Goal: Task Accomplishment & Management: Manage account settings

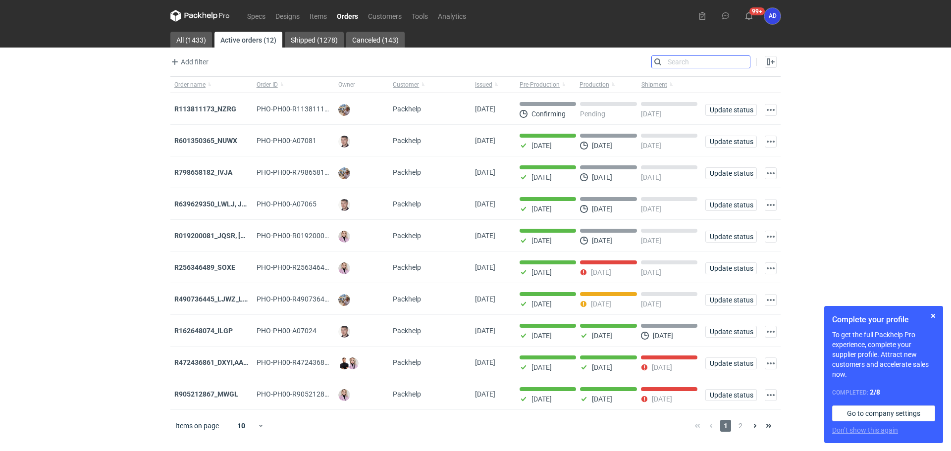
click at [744, 64] on input "Search" at bounding box center [701, 62] width 98 height 12
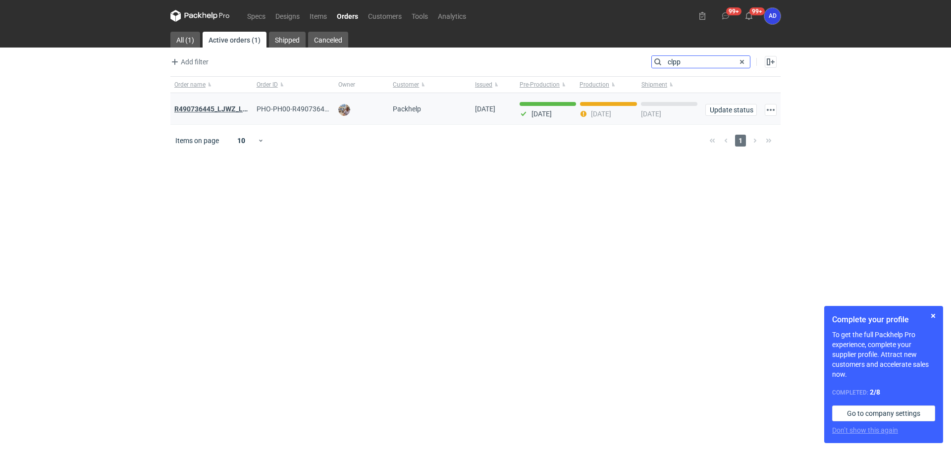
type input "clpp"
click at [216, 110] on strong "R490736445_LJWZ_LEQR_ CLPP" at bounding box center [225, 108] width 102 height 11
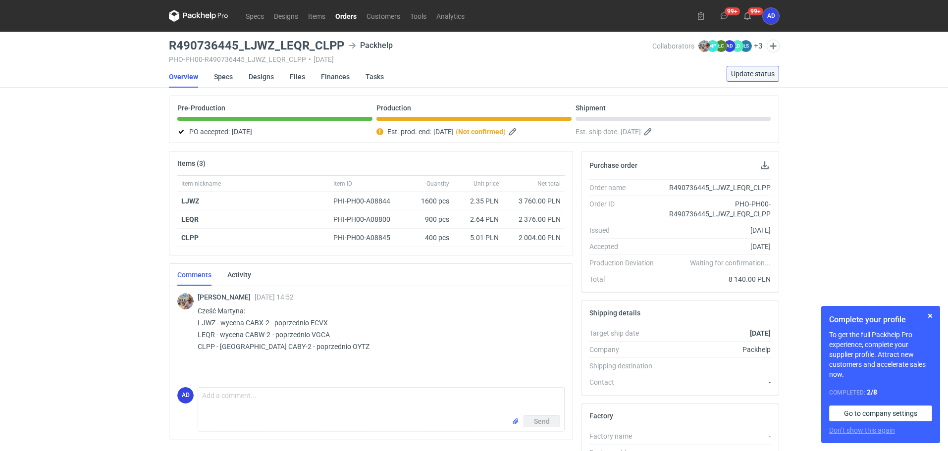
click at [741, 78] on button "Update status" at bounding box center [752, 74] width 52 height 16
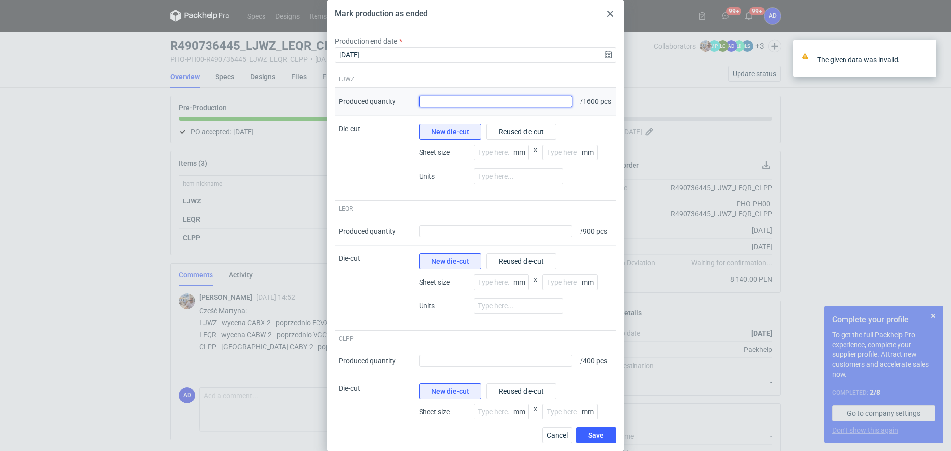
click at [532, 107] on input "Produced quantity" at bounding box center [495, 102] width 153 height 12
type input "1650"
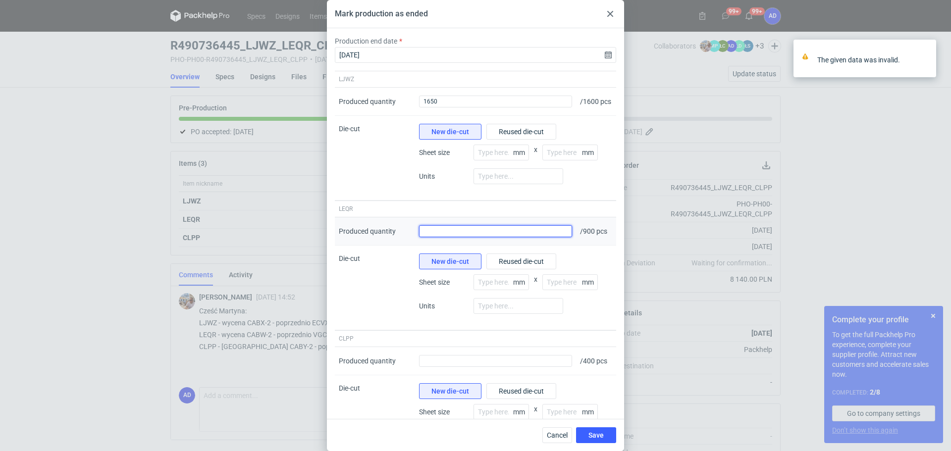
click at [507, 237] on input "Produced quantity" at bounding box center [495, 231] width 153 height 12
type input "945"
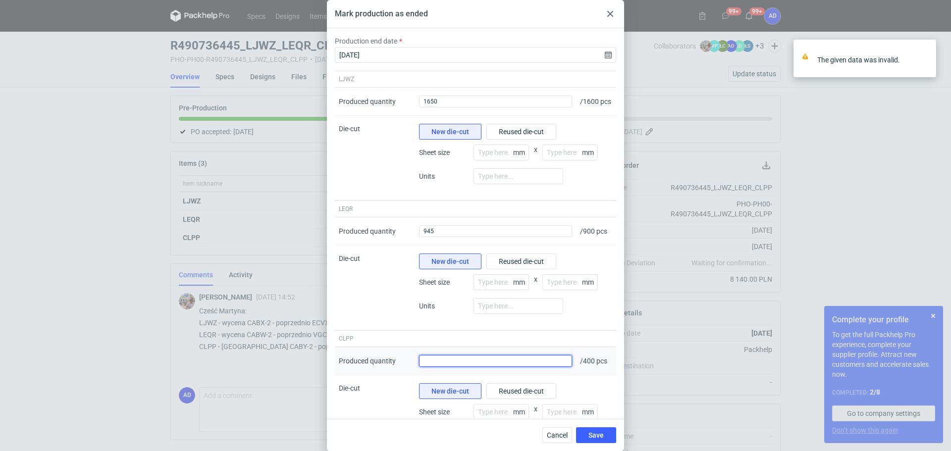
click at [503, 367] on input "Produced quantity" at bounding box center [495, 361] width 153 height 12
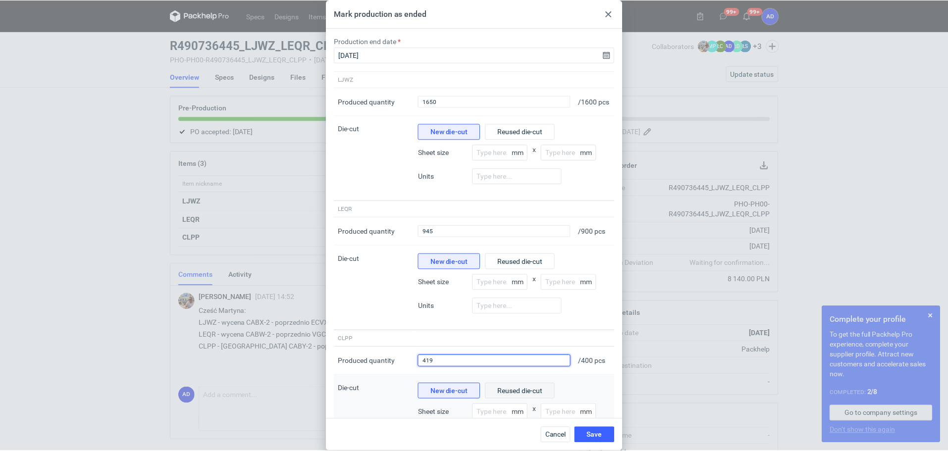
scroll to position [71, 0]
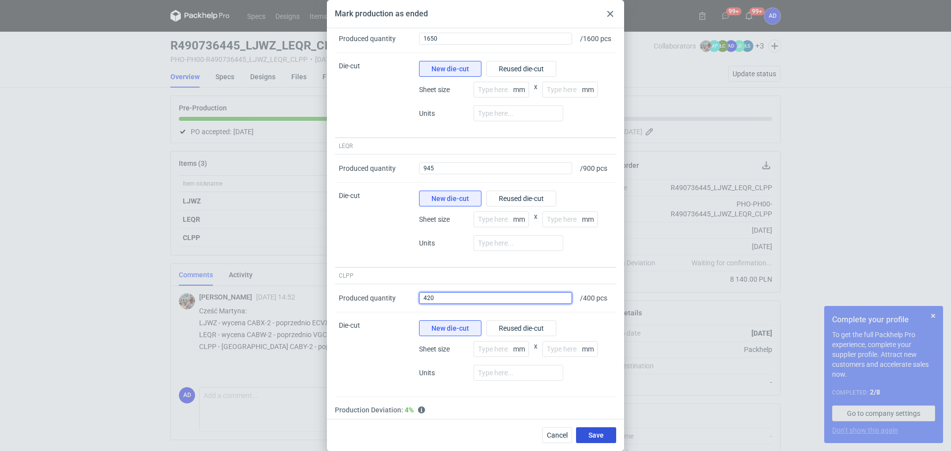
type input "420"
click at [590, 436] on span "Save" at bounding box center [595, 435] width 15 height 7
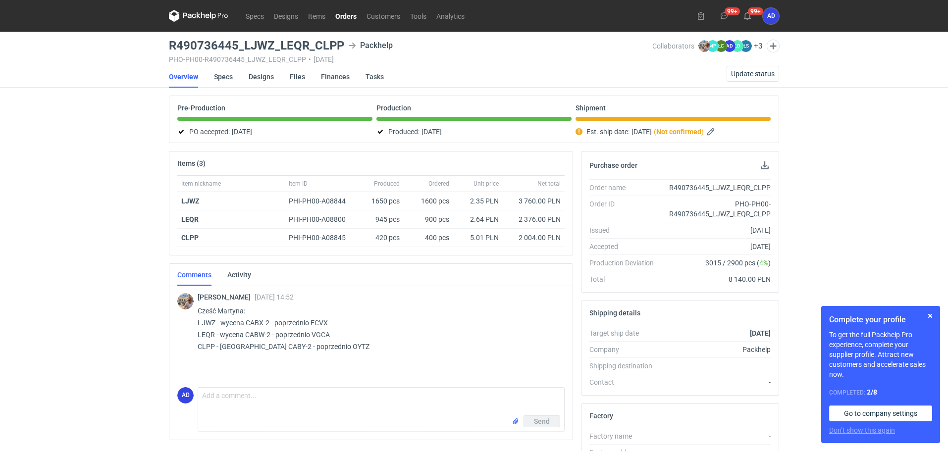
click at [350, 17] on link "Orders" at bounding box center [345, 16] width 31 height 12
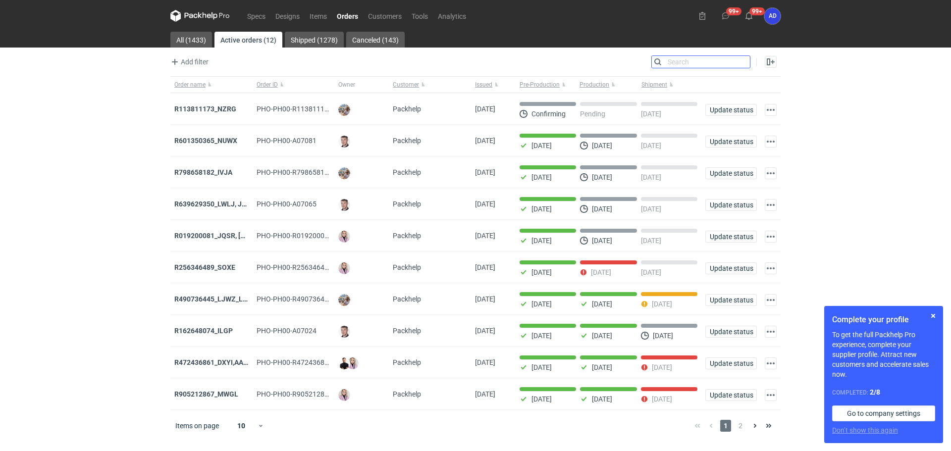
click at [746, 64] on input "Search" at bounding box center [701, 62] width 98 height 12
click at [220, 271] on strong "R256346489_SOXE" at bounding box center [204, 267] width 61 height 8
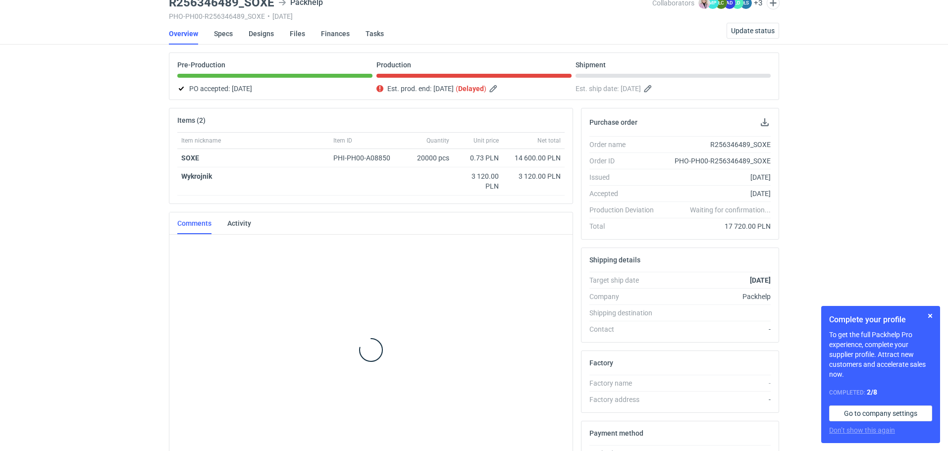
scroll to position [45, 0]
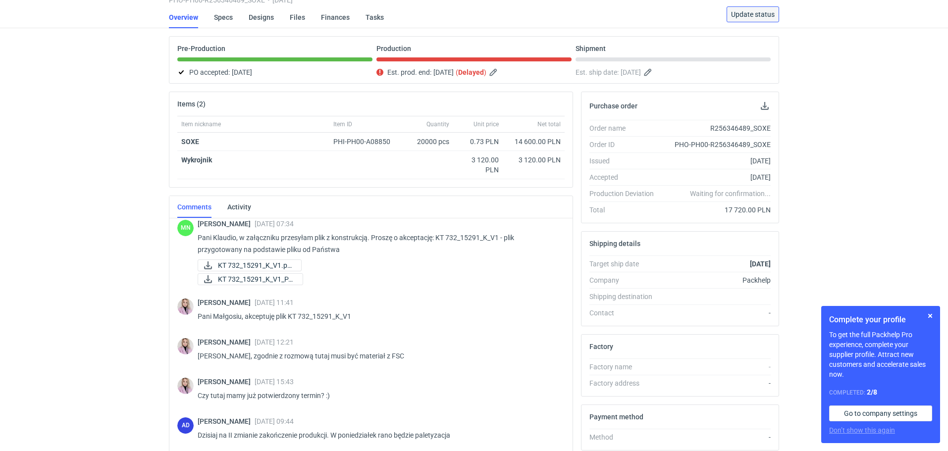
click at [743, 16] on span "Update status" at bounding box center [753, 14] width 44 height 7
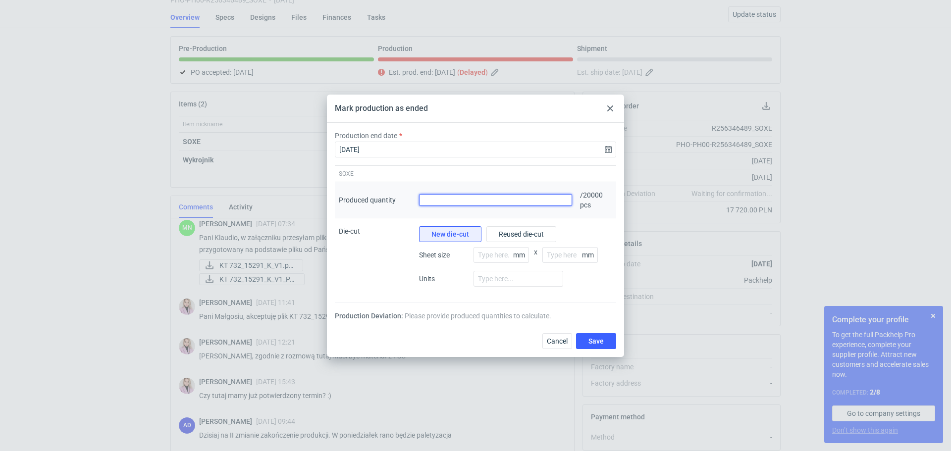
click at [486, 199] on input "Produced quantity" at bounding box center [495, 200] width 153 height 12
type input "19920"
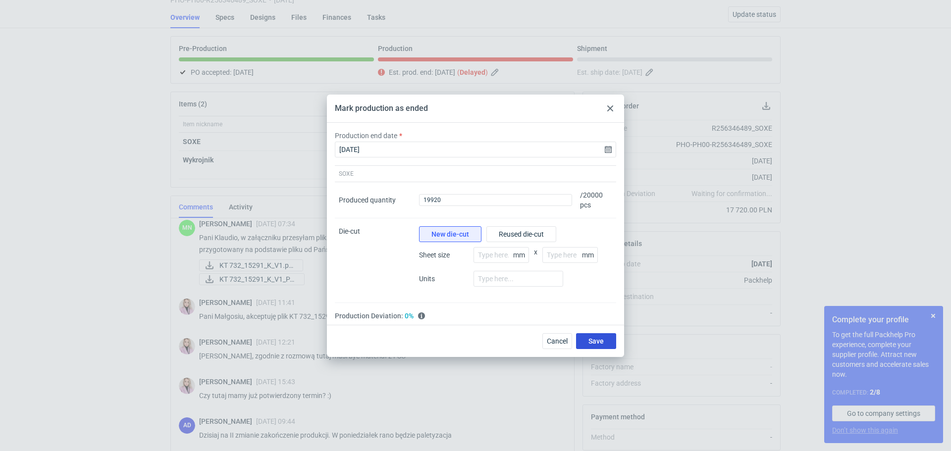
click at [597, 340] on span "Save" at bounding box center [595, 341] width 15 height 7
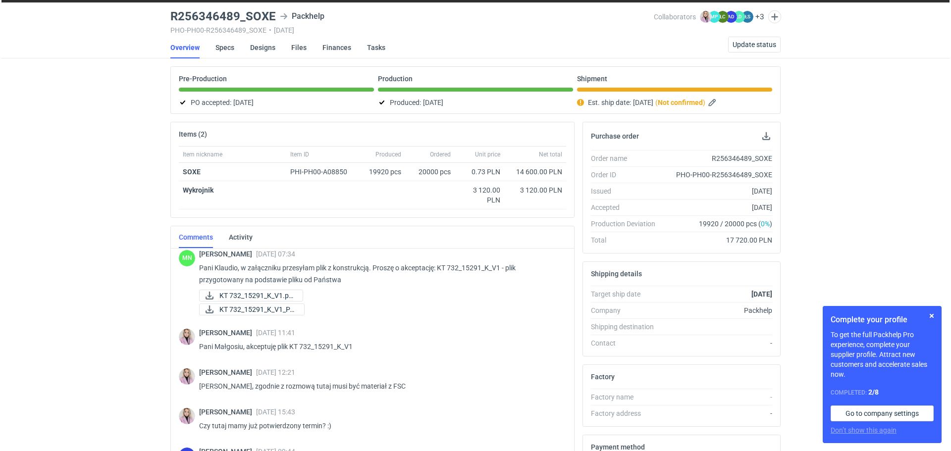
scroll to position [0, 0]
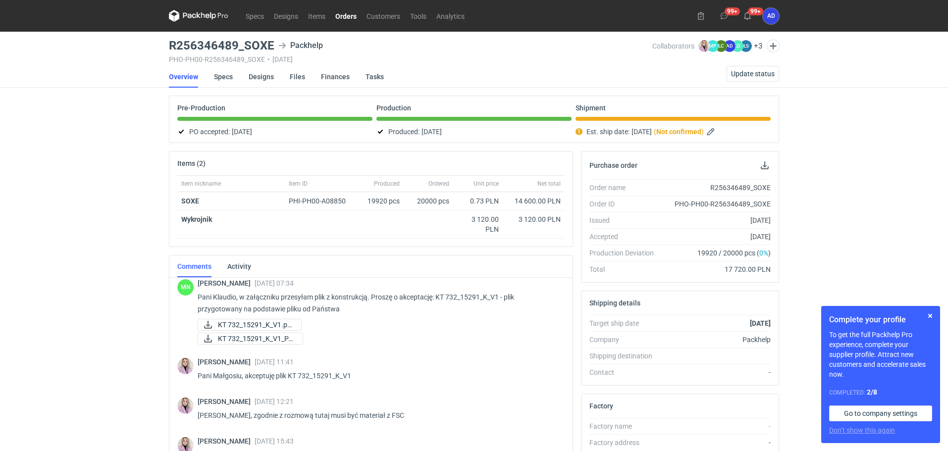
click at [347, 18] on link "Orders" at bounding box center [345, 16] width 31 height 12
